Goal: Transaction & Acquisition: Purchase product/service

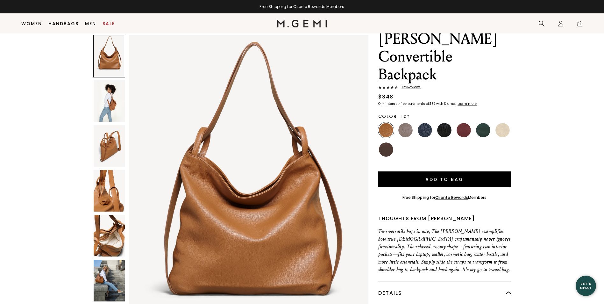
scroll to position [50, 0]
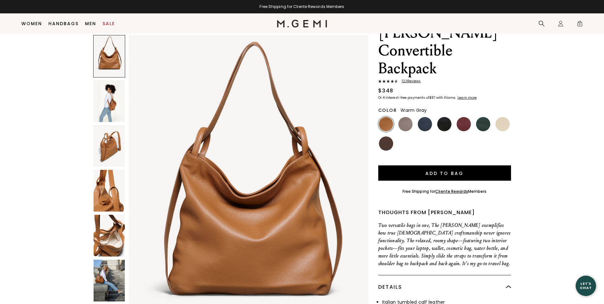
click at [400, 117] on img at bounding box center [405, 124] width 14 height 14
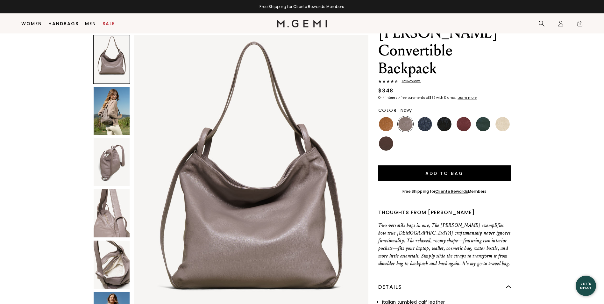
click at [426, 117] on img at bounding box center [425, 124] width 14 height 14
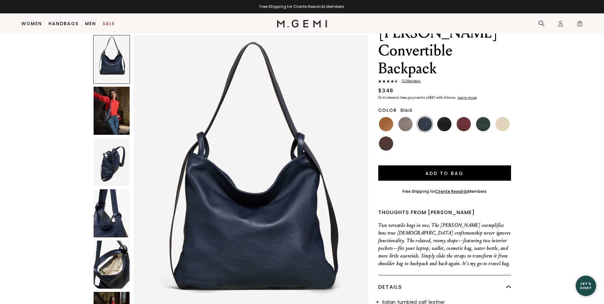
click at [443, 117] on img at bounding box center [444, 124] width 14 height 14
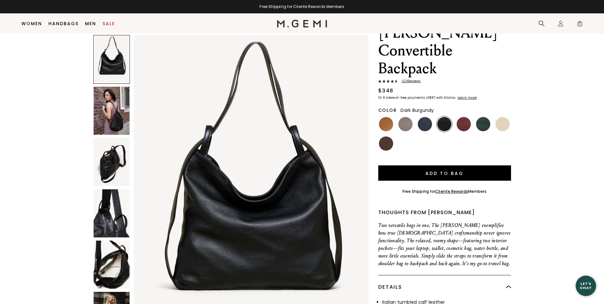
click at [466, 117] on img at bounding box center [464, 124] width 14 height 14
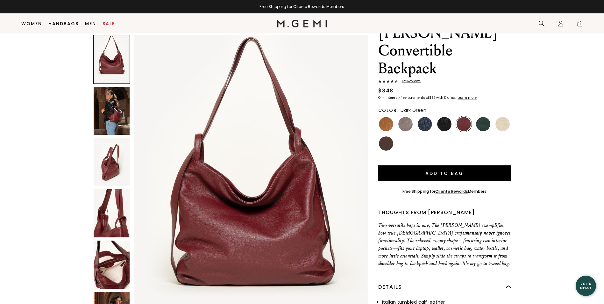
click at [482, 117] on img at bounding box center [483, 124] width 14 height 14
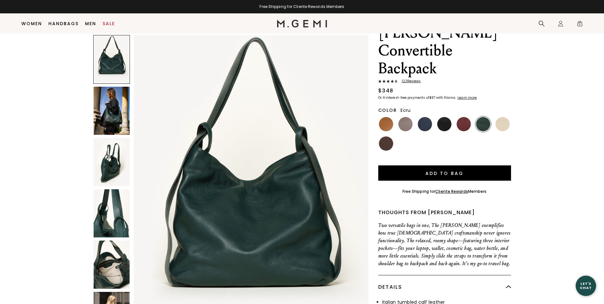
click at [503, 117] on img at bounding box center [502, 124] width 14 height 14
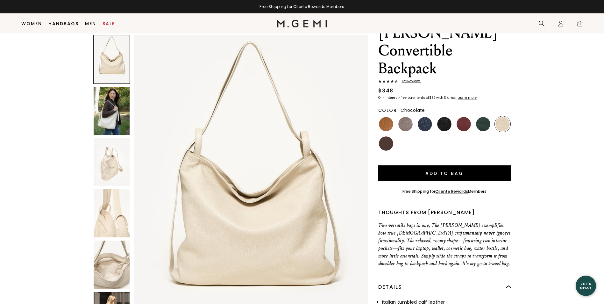
click at [388, 136] on img at bounding box center [386, 143] width 14 height 14
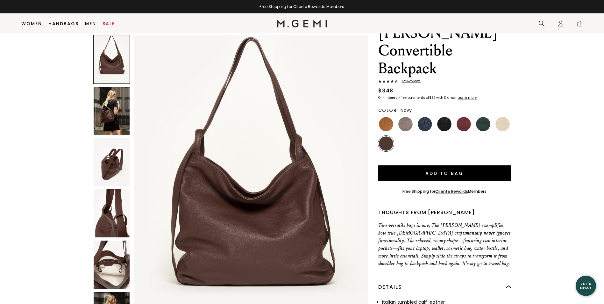
click at [428, 117] on img at bounding box center [425, 124] width 14 height 14
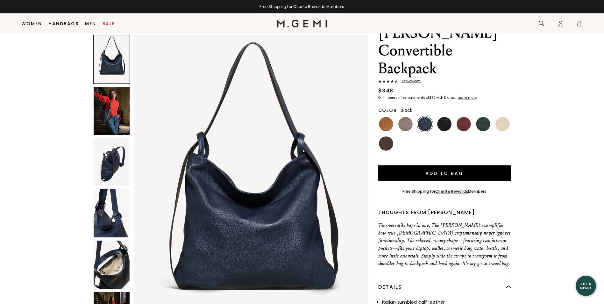
click at [440, 117] on img at bounding box center [444, 124] width 14 height 14
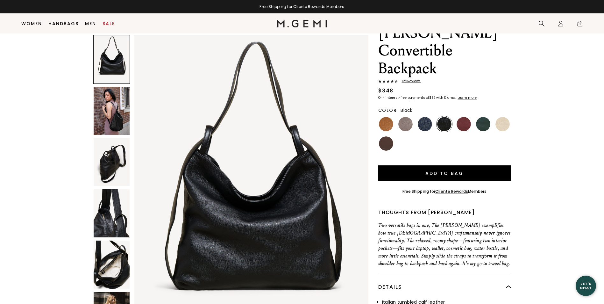
click at [109, 118] on img at bounding box center [112, 111] width 36 height 48
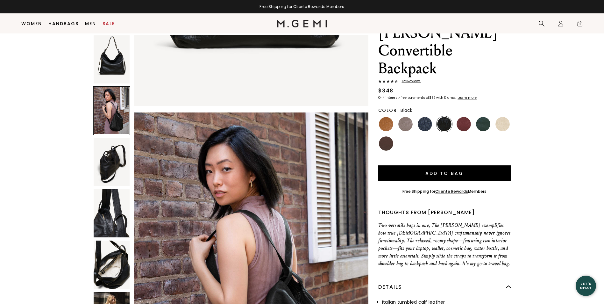
scroll to position [313, 0]
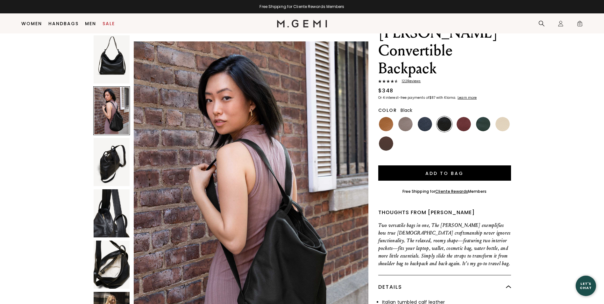
click at [107, 156] on img at bounding box center [112, 162] width 36 height 48
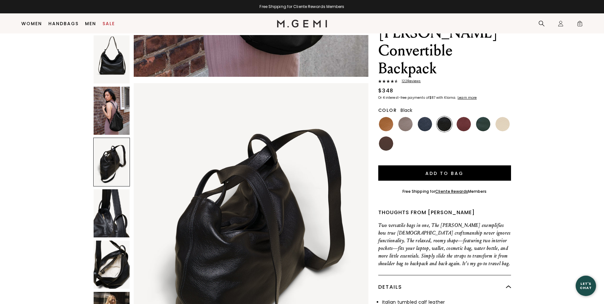
scroll to position [626, 0]
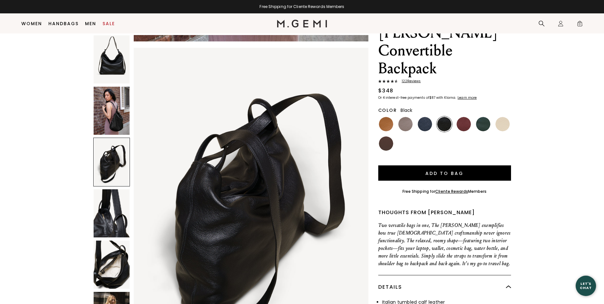
click at [118, 203] on img at bounding box center [112, 213] width 36 height 48
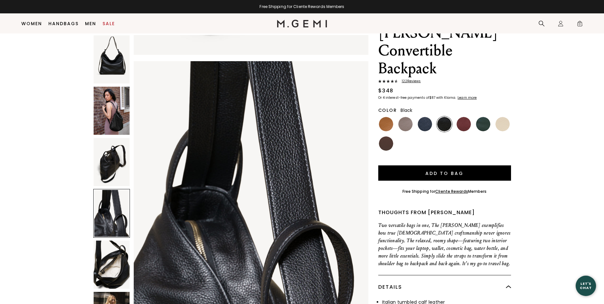
scroll to position [938, 0]
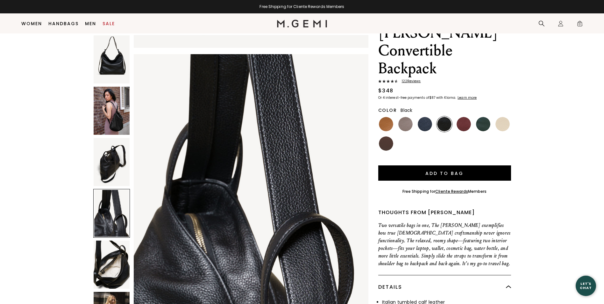
click at [112, 258] on img at bounding box center [112, 264] width 36 height 48
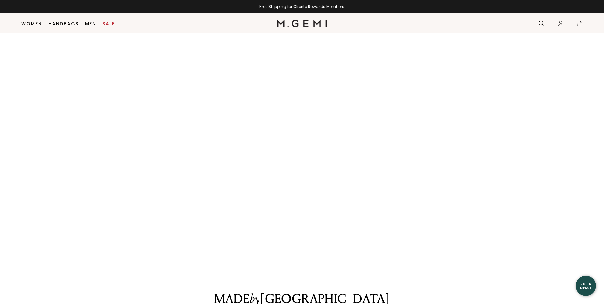
scroll to position [828, 0]
click at [61, 25] on link "Handbags" at bounding box center [63, 23] width 30 height 5
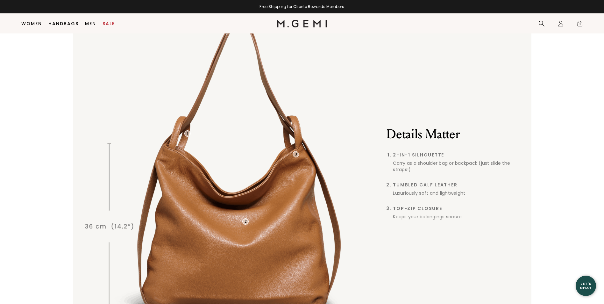
scroll to position [478, 0]
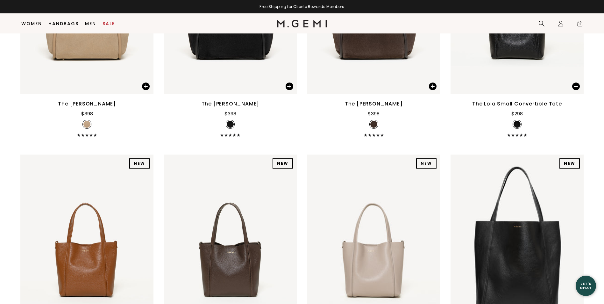
scroll to position [687, 0]
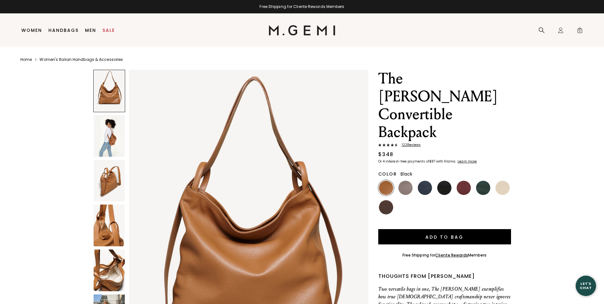
click at [446, 181] on img at bounding box center [444, 188] width 14 height 14
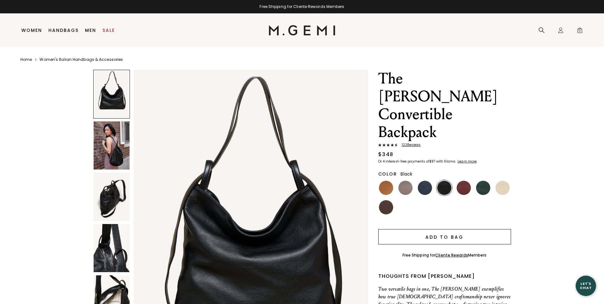
click at [449, 229] on button "Add to Bag" at bounding box center [444, 236] width 133 height 15
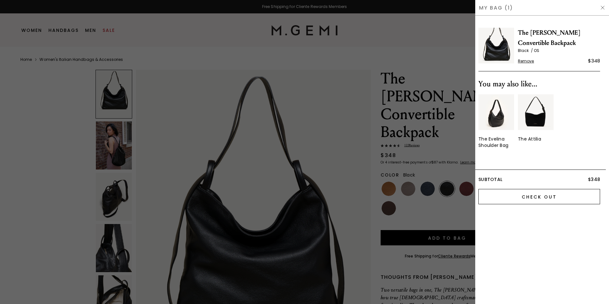
click at [526, 202] on input "Check Out" at bounding box center [539, 196] width 122 height 15
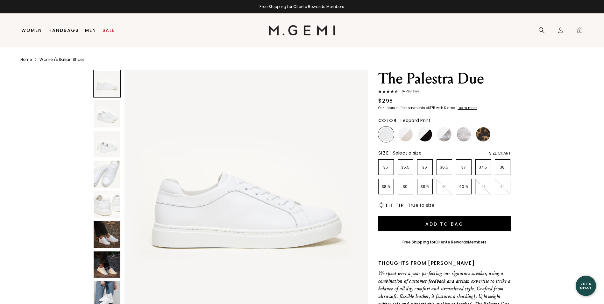
click at [483, 134] on img at bounding box center [483, 134] width 14 height 14
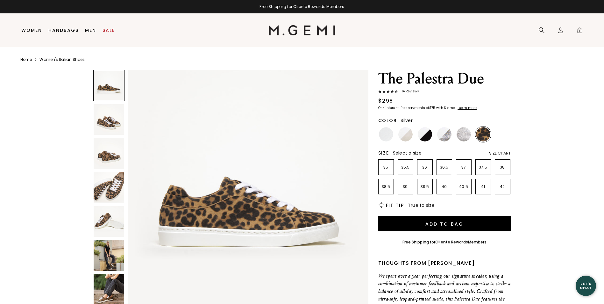
click at [468, 134] on img at bounding box center [464, 134] width 14 height 14
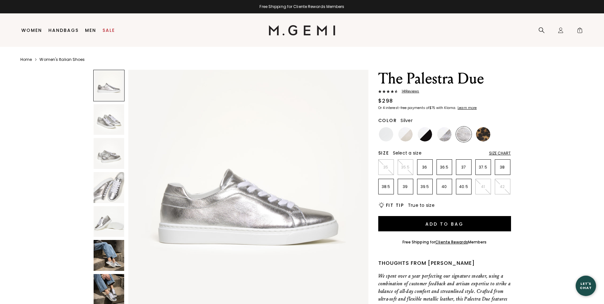
click at [110, 246] on img at bounding box center [109, 255] width 31 height 31
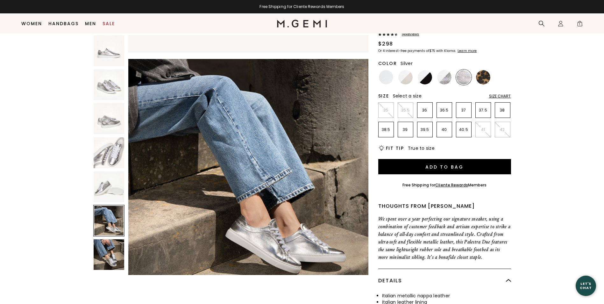
scroll to position [50, 0]
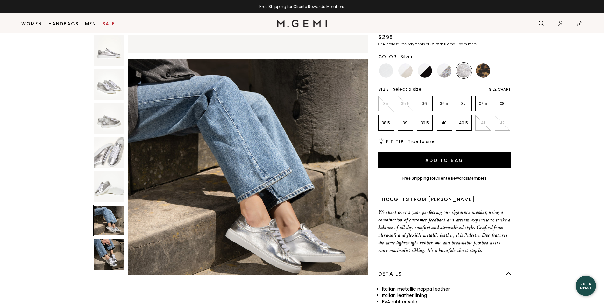
click at [110, 245] on img at bounding box center [109, 254] width 31 height 31
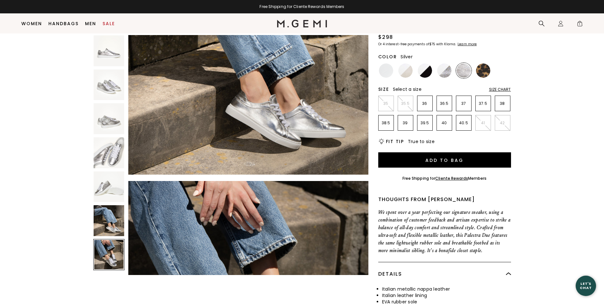
scroll to position [1449, 0]
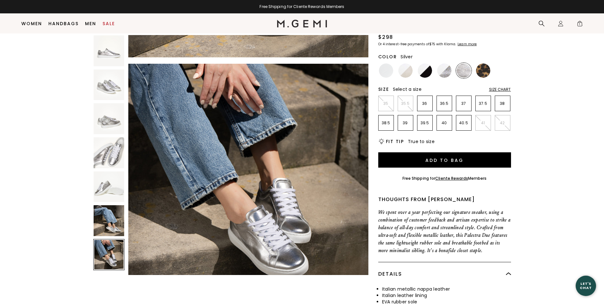
click at [111, 230] on img at bounding box center [109, 220] width 31 height 31
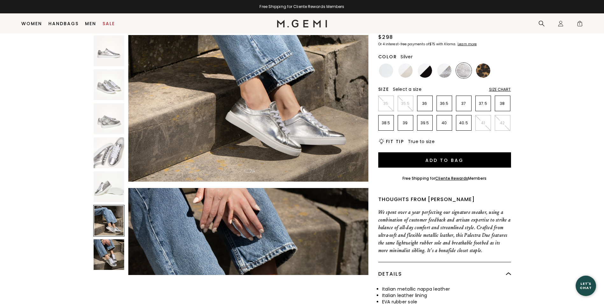
scroll to position [1207, 0]
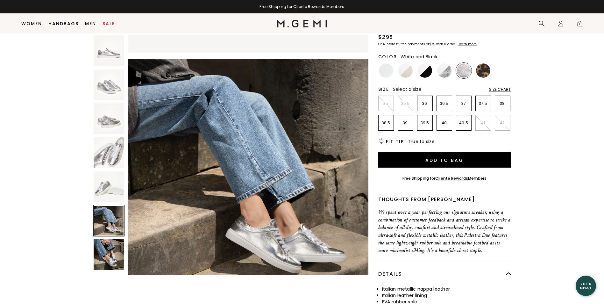
click at [429, 68] on img at bounding box center [425, 70] width 14 height 14
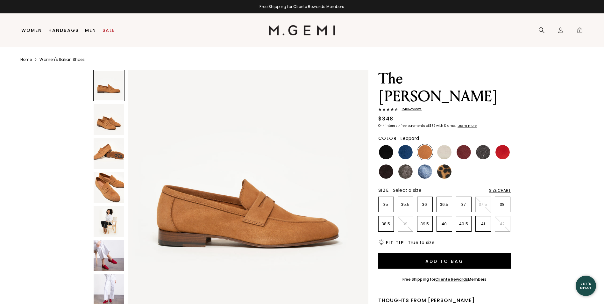
click at [442, 164] on img at bounding box center [444, 171] width 14 height 14
